Goal: Find specific page/section

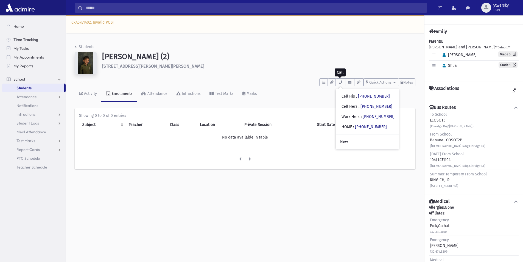
click at [107, 10] on input "Search" at bounding box center [255, 8] width 344 height 10
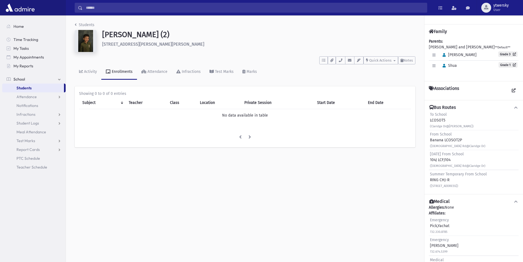
click at [145, 8] on input "Search" at bounding box center [255, 8] width 344 height 10
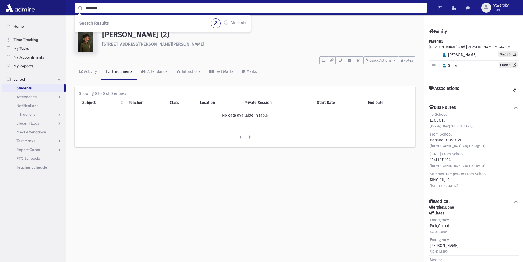
type input "********"
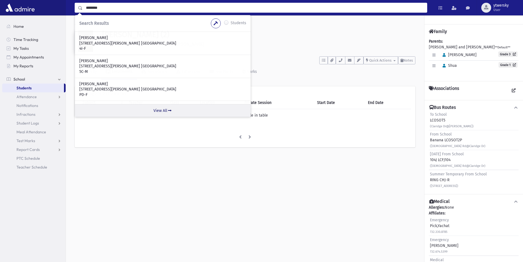
click at [164, 109] on link "View All" at bounding box center [163, 110] width 176 height 13
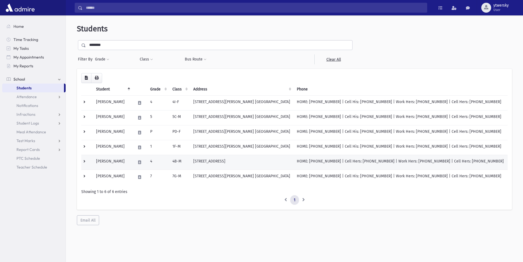
click at [119, 161] on td "[PERSON_NAME]" at bounding box center [113, 162] width 40 height 15
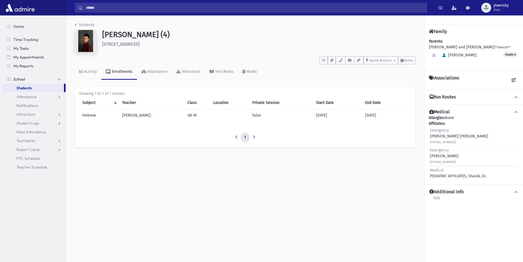
click at [87, 44] on img at bounding box center [86, 41] width 22 height 22
